Goal: Obtain resource: Download file/media

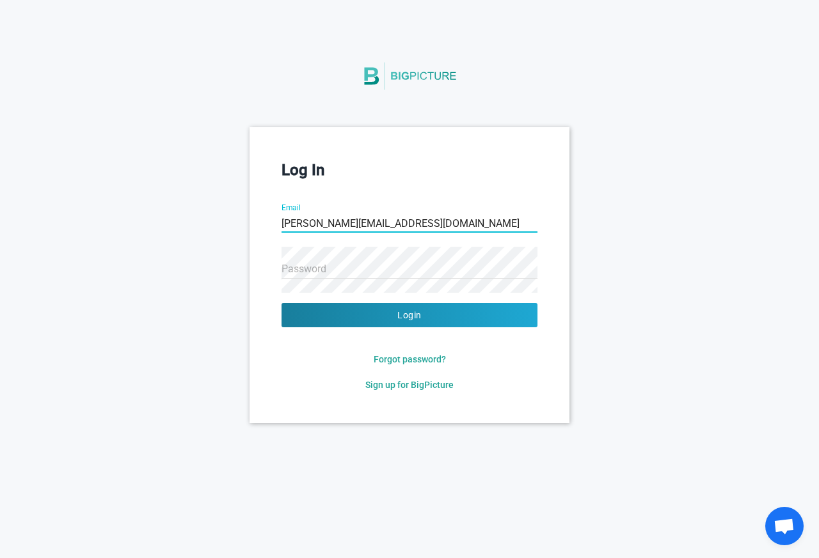
type input "[PERSON_NAME][EMAIL_ADDRESS][DOMAIN_NAME]"
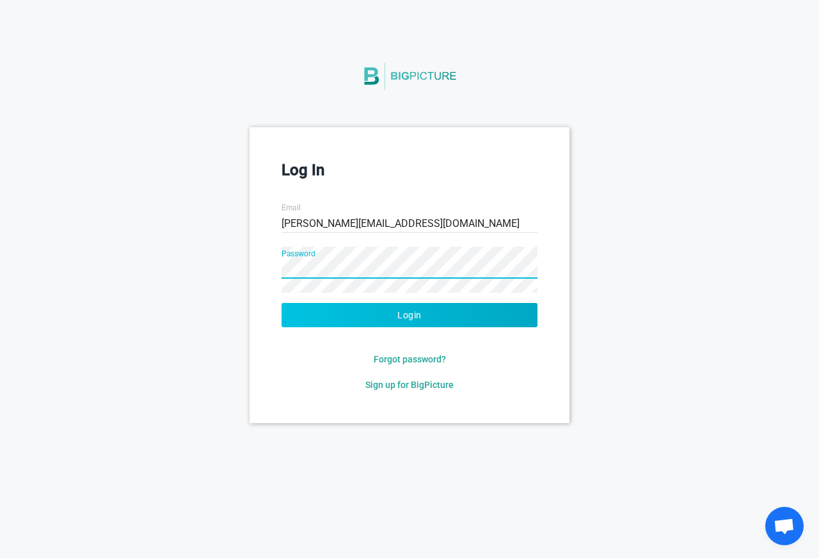
click at [362, 320] on button "Login" at bounding box center [409, 315] width 256 height 24
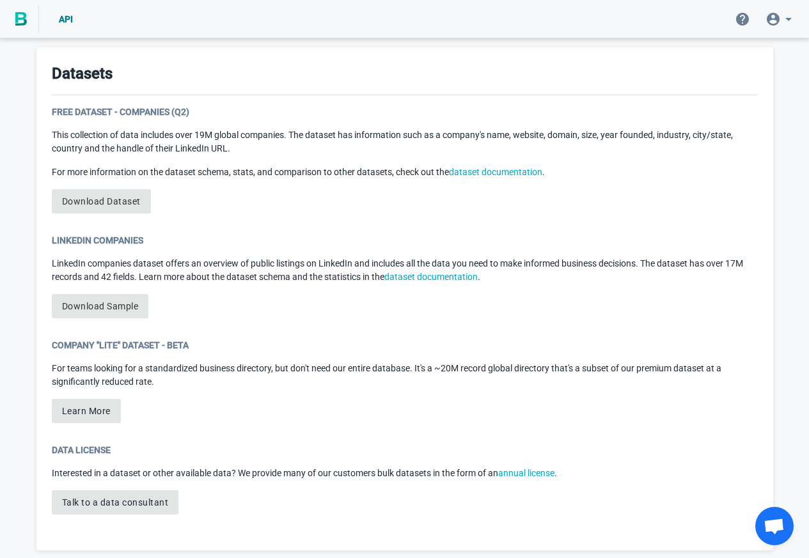
scroll to position [660, 0]
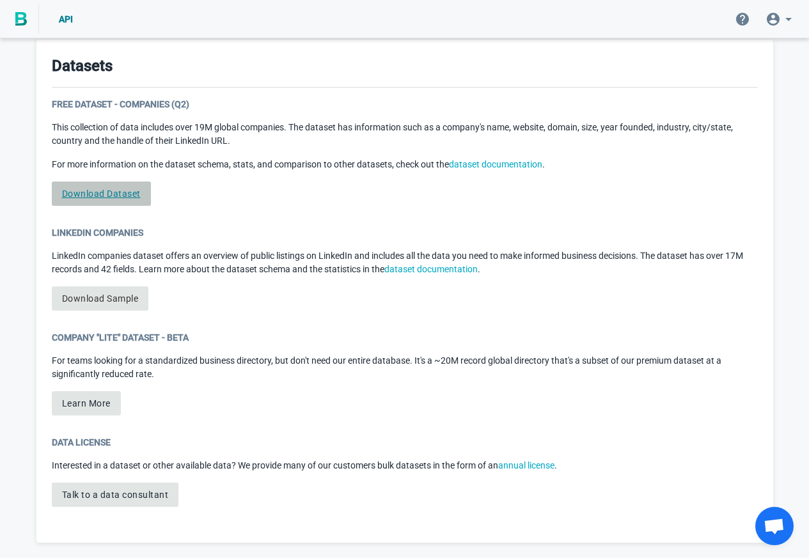
click at [113, 194] on link "Download Dataset" at bounding box center [101, 194] width 99 height 24
click at [123, 193] on link "Download Dataset" at bounding box center [101, 194] width 99 height 24
click at [91, 194] on link "Download Dataset" at bounding box center [101, 194] width 99 height 24
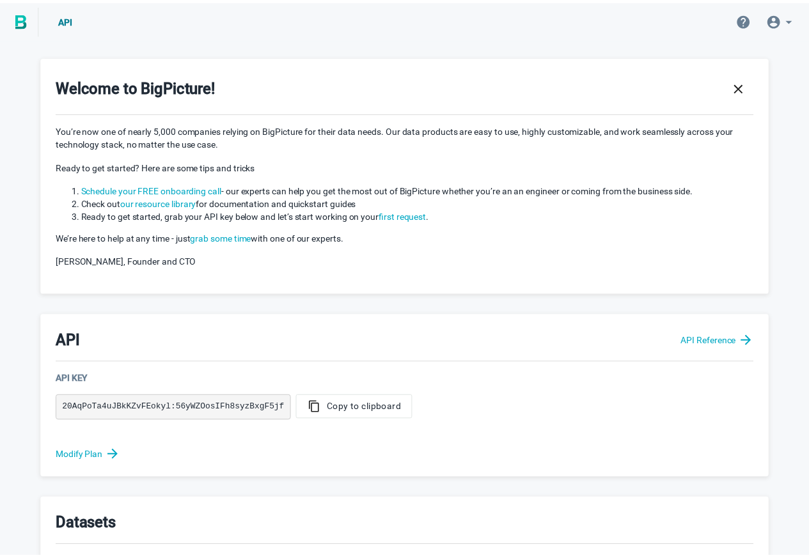
scroll to position [659, 0]
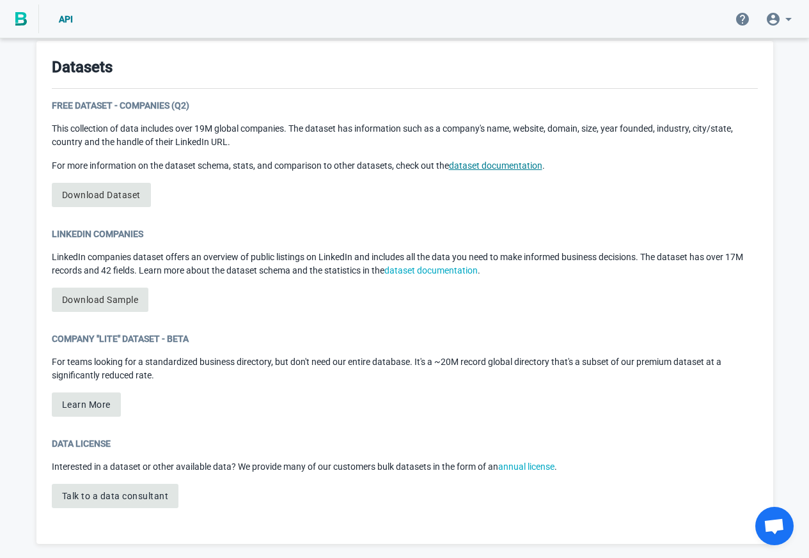
drag, startPoint x: 91, startPoint y: 195, endPoint x: 499, endPoint y: 169, distance: 408.3
click at [499, 169] on div "Free Dataset - Companies (Q2) This collection of data includes over 19M global …" at bounding box center [405, 158] width 706 height 118
